Goal: Information Seeking & Learning: Learn about a topic

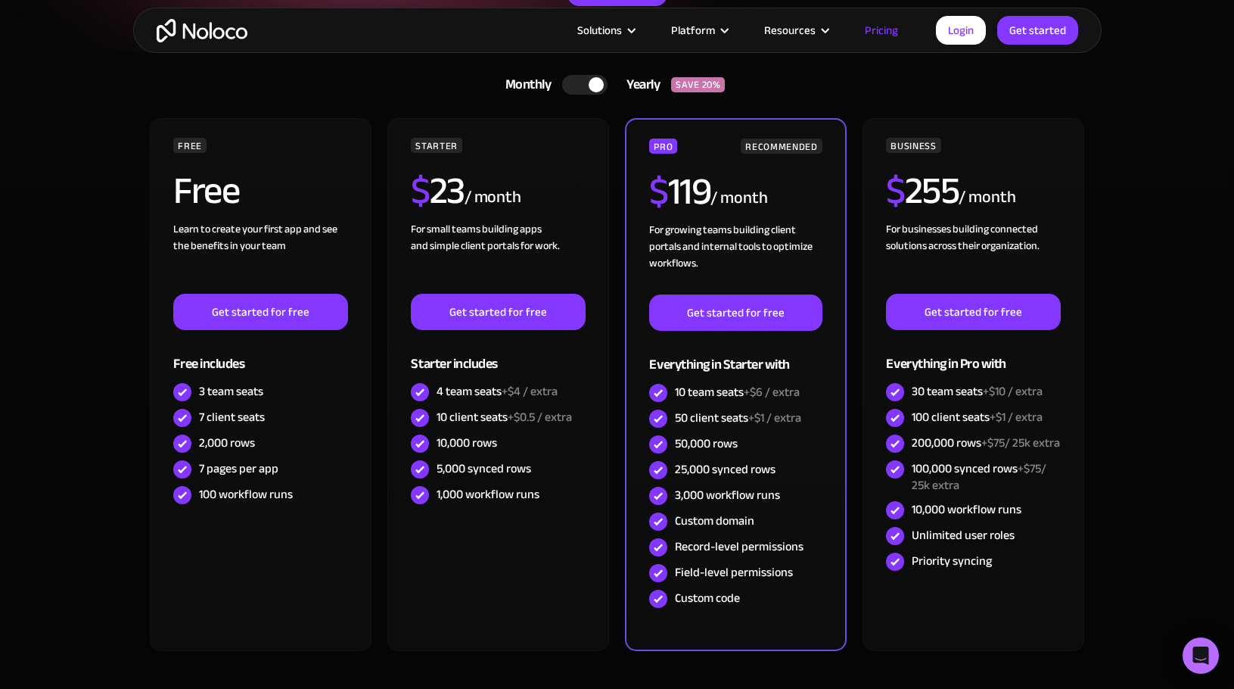
scroll to position [378, 0]
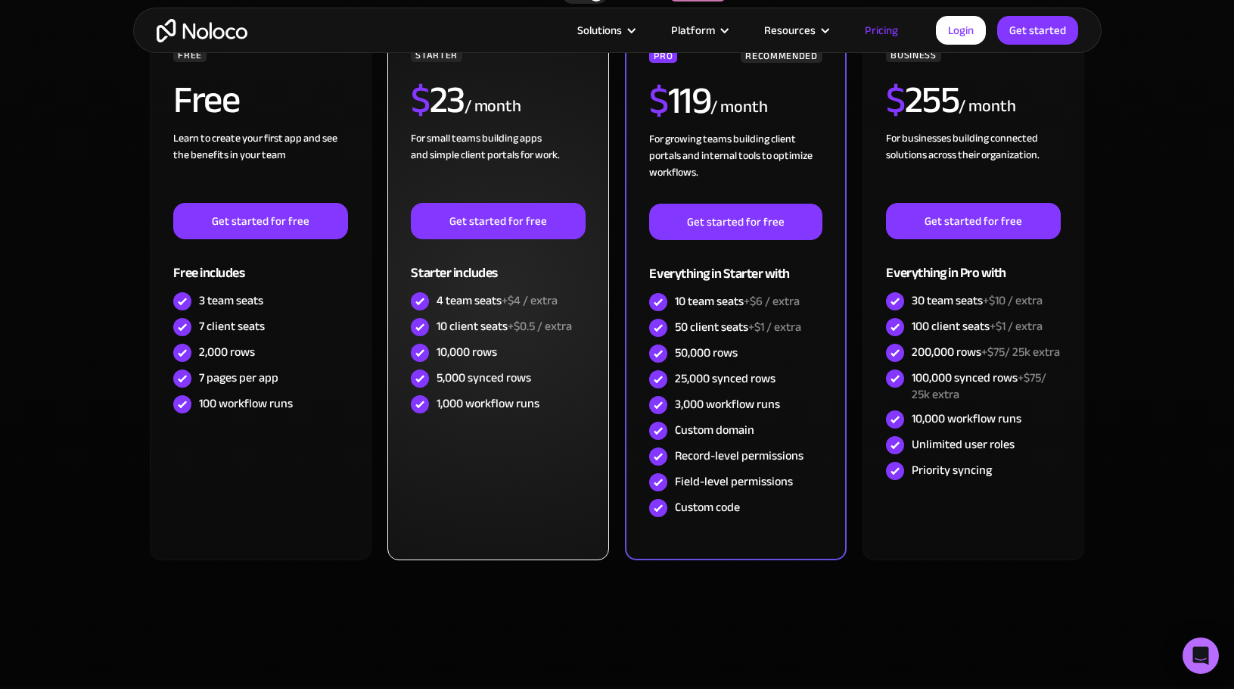
click at [496, 326] on div "10 client seats +$0.5 / extra" at bounding box center [504, 326] width 135 height 17
click at [478, 326] on div "10 client seats +$0.5 / extra" at bounding box center [504, 326] width 135 height 17
click at [474, 351] on div "10,000 rows" at bounding box center [467, 352] width 61 height 17
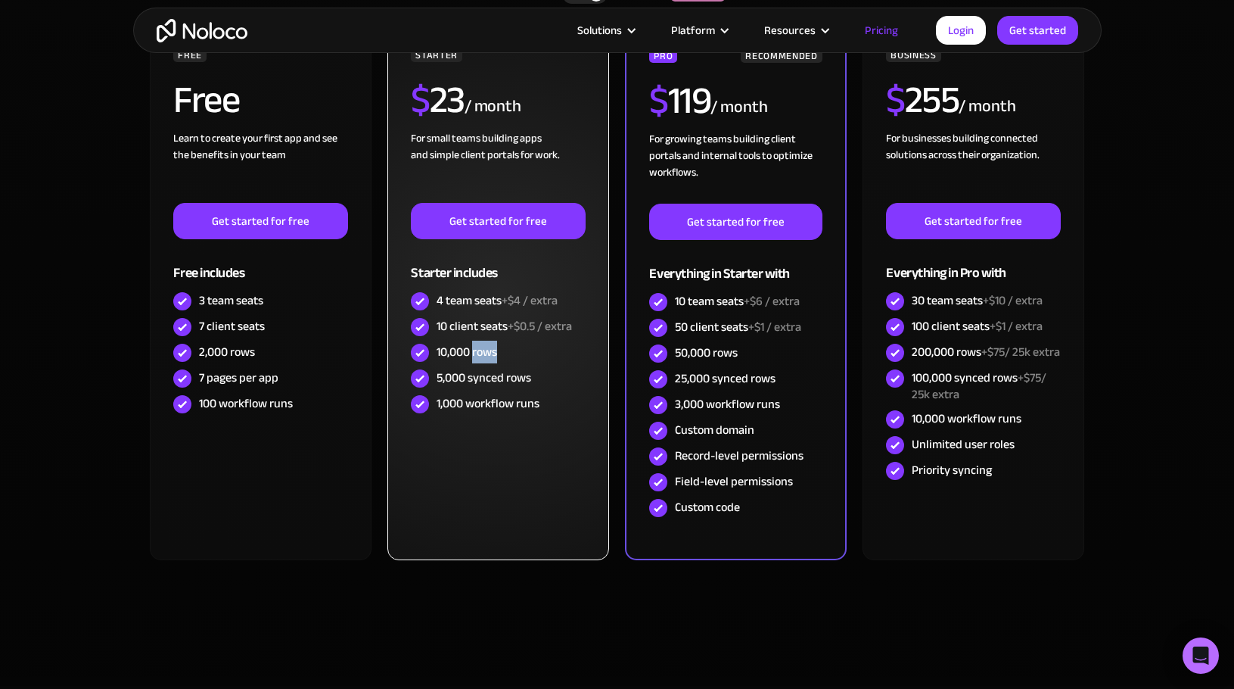
click at [474, 351] on div "10,000 rows" at bounding box center [467, 352] width 61 height 17
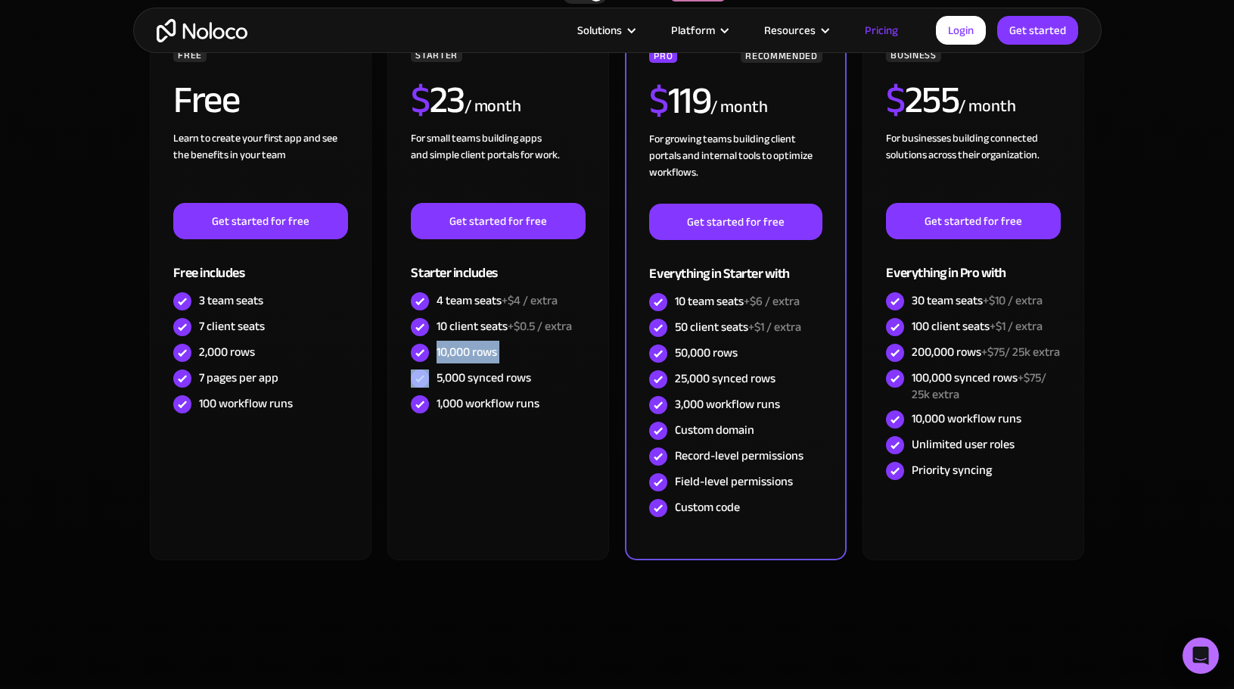
click at [465, 319] on div at bounding box center [465, 319] width 0 height 0
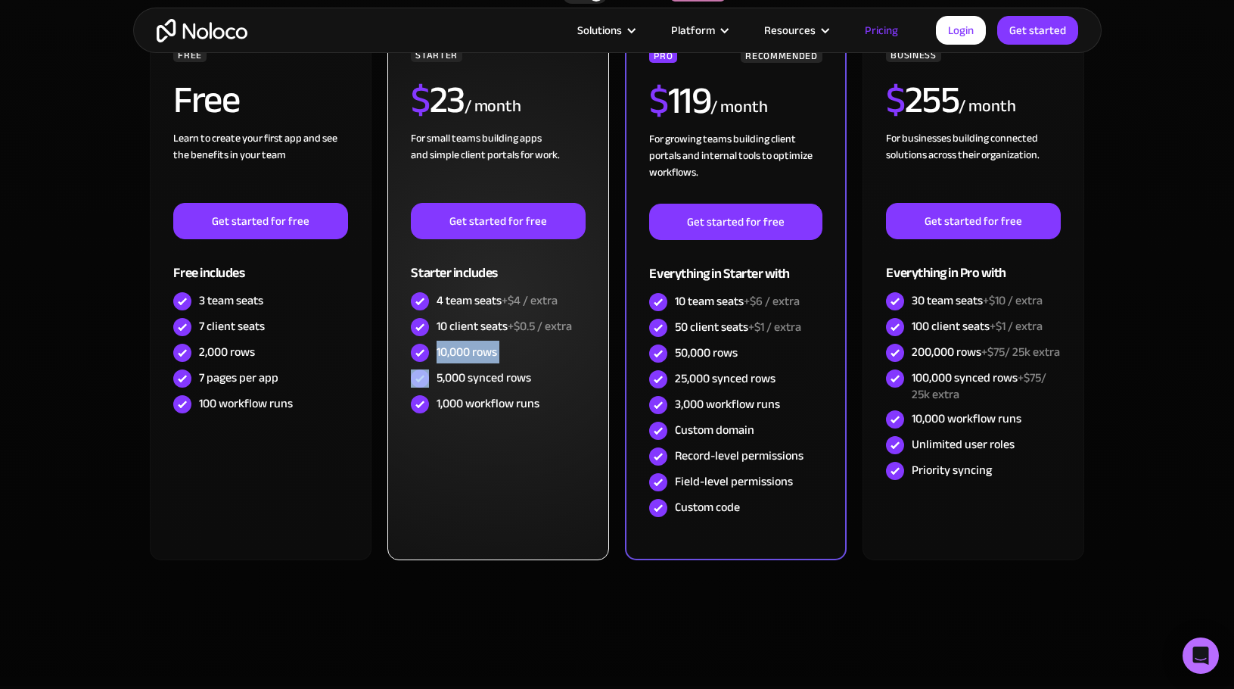
click at [472, 350] on div "10,000 rows" at bounding box center [467, 352] width 61 height 17
click at [490, 381] on div "5,000 synced rows" at bounding box center [484, 377] width 95 height 17
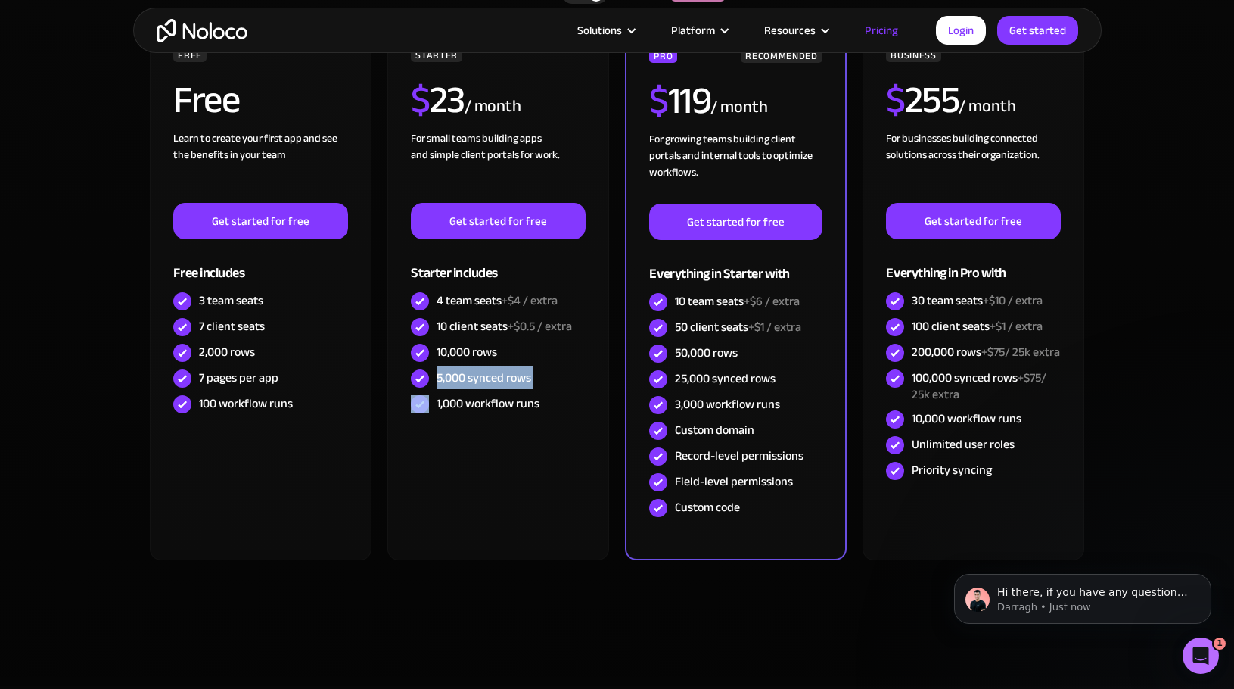
scroll to position [0, 0]
click at [480, 390] on div at bounding box center [480, 390] width 0 height 0
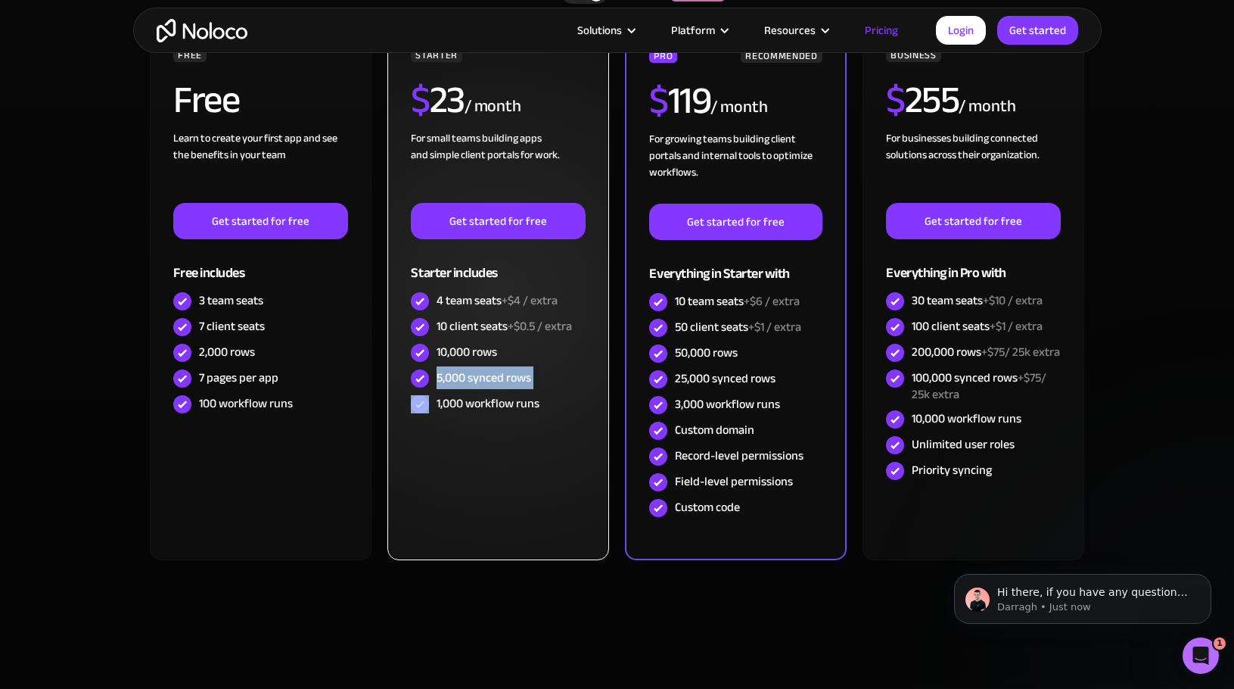
click at [488, 381] on div "5,000 synced rows" at bounding box center [484, 377] width 95 height 17
click at [490, 395] on div "1,000 workflow runs" at bounding box center [488, 403] width 103 height 17
click at [487, 398] on div "1,000 workflow runs" at bounding box center [488, 403] width 103 height 17
